Goal: Find specific page/section: Find specific page/section

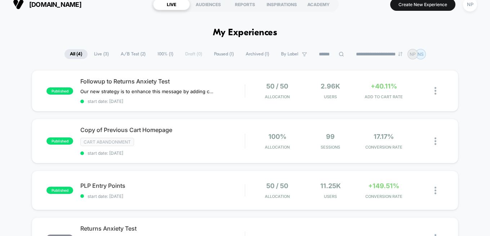
scroll to position [12, 0]
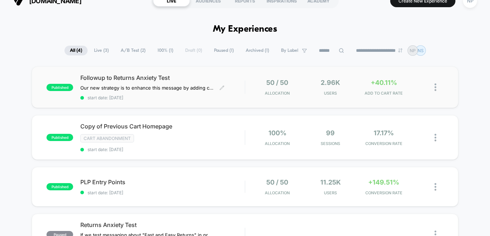
click at [124, 77] on span "Followup to Returns Anxiety Test" at bounding box center [162, 77] width 164 height 7
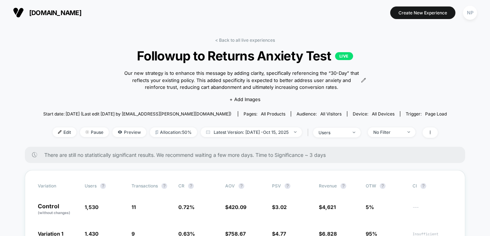
click at [242, 37] on link "< Back to all live experiences" at bounding box center [245, 39] width 60 height 5
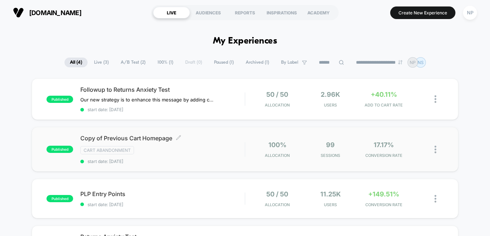
click at [143, 137] on span "Copy of Previous Cart Homepage Click to edit experience details" at bounding box center [162, 138] width 164 height 7
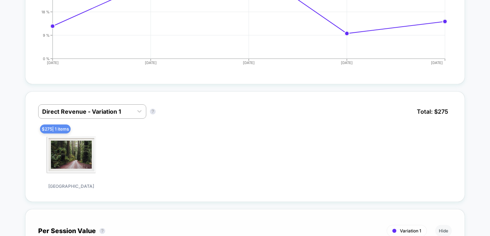
scroll to position [278, 0]
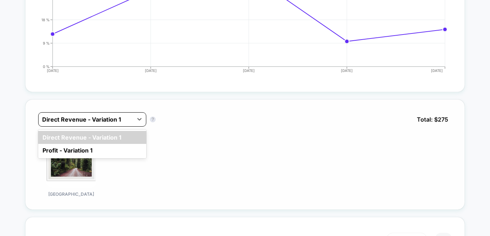
click at [128, 119] on div at bounding box center [85, 119] width 87 height 9
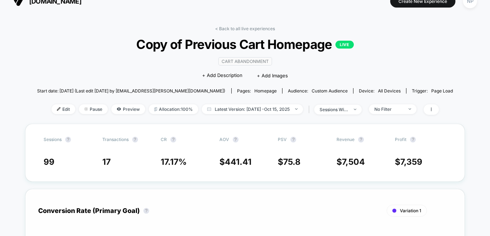
scroll to position [0, 0]
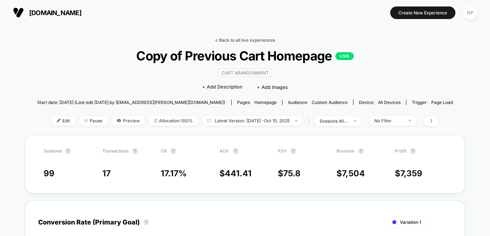
click at [260, 40] on link "< Back to all live experiences" at bounding box center [245, 39] width 60 height 5
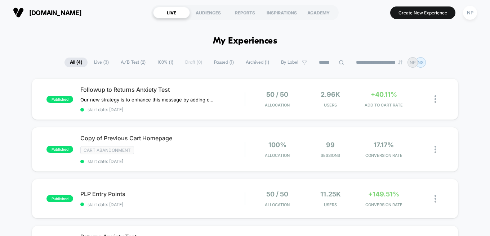
click at [14, 123] on div "published Followup to Returns Anxiety Test Our new strategy is to enhance this …" at bounding box center [245, 191] width 490 height 225
click at [32, 174] on div "published Followup to Returns Anxiety Test Our new strategy is to enhance this …" at bounding box center [245, 191] width 490 height 225
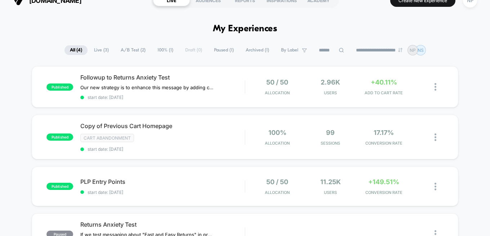
scroll to position [13, 0]
click at [107, 179] on span "PLP Entry Points Click to edit experience details" at bounding box center [162, 181] width 164 height 7
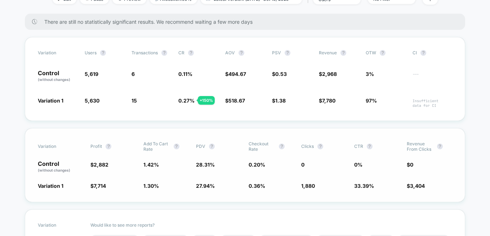
scroll to position [130, 0]
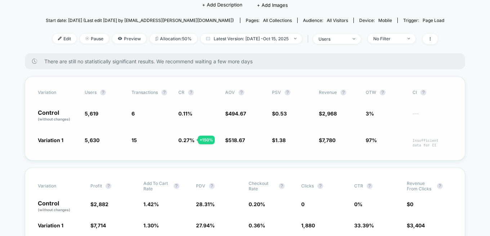
scroll to position [69, 0]
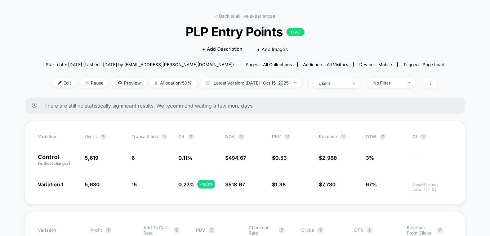
scroll to position [0, 0]
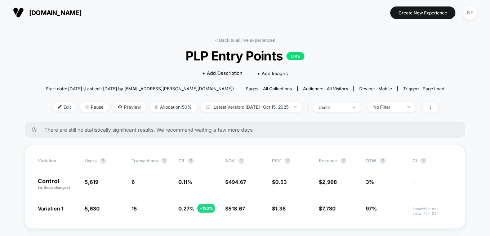
click at [228, 40] on link "< Back to all live experiences" at bounding box center [245, 39] width 60 height 5
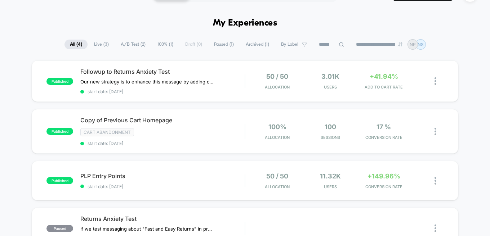
scroll to position [18, 0]
